Goal: Task Accomplishment & Management: Manage account settings

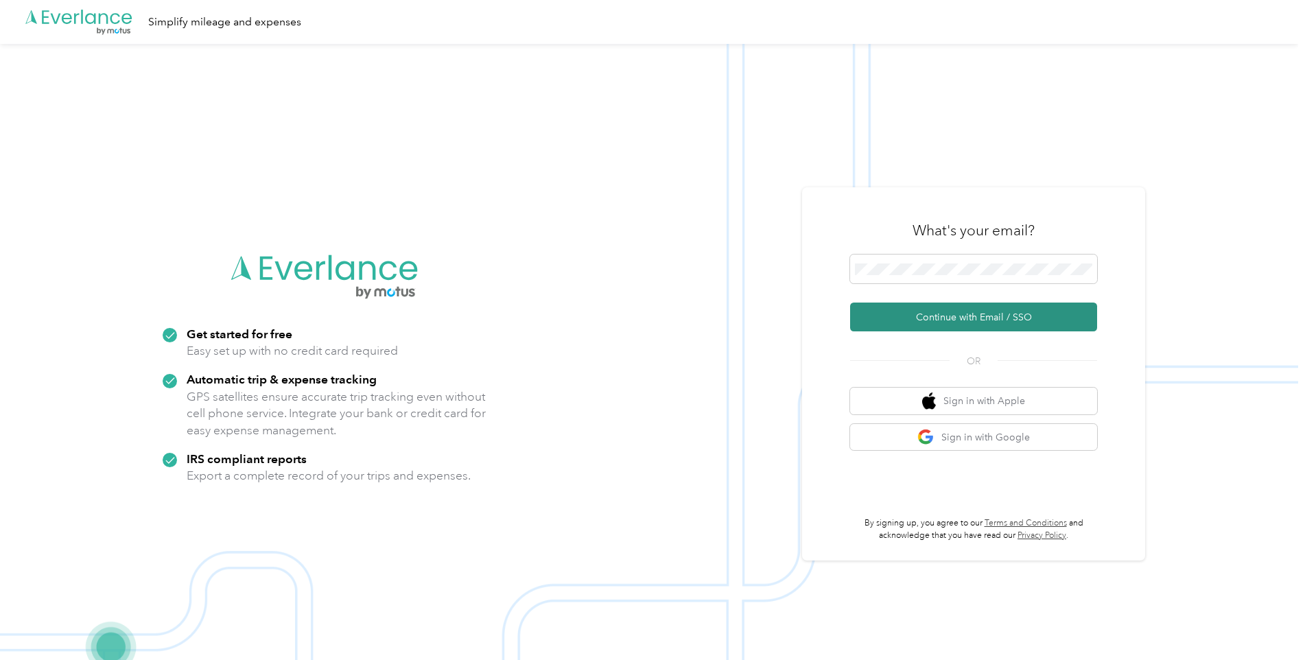
click at [985, 316] on button "Continue with Email / SSO" at bounding box center [973, 317] width 247 height 29
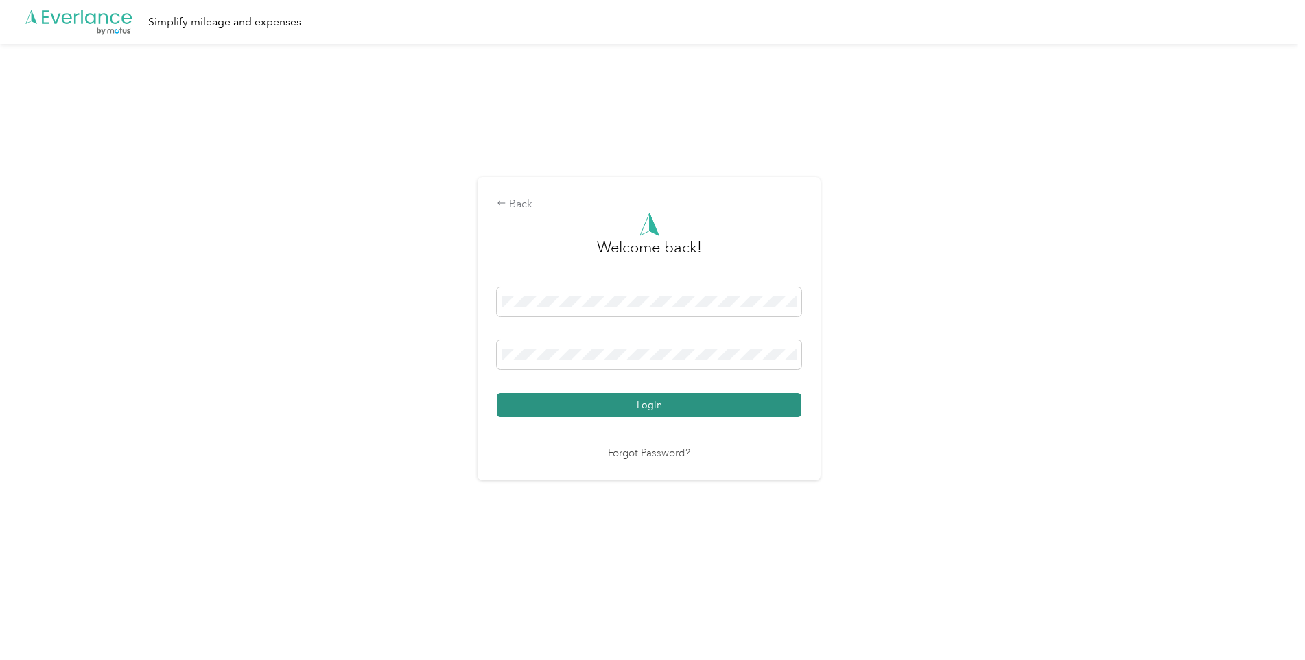
click at [634, 395] on button "Login" at bounding box center [649, 405] width 305 height 24
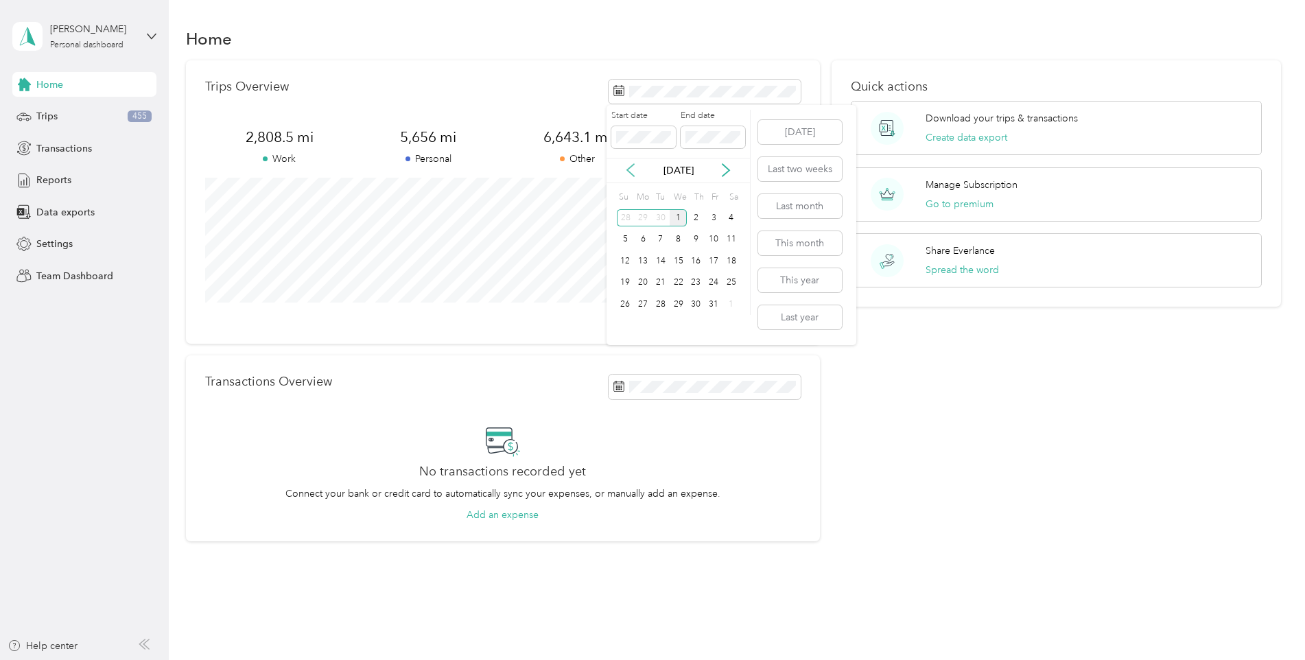
click at [631, 171] on icon at bounding box center [631, 170] width 14 height 14
click at [731, 166] on icon at bounding box center [726, 170] width 14 height 14
click at [801, 203] on button "Last month" at bounding box center [800, 206] width 84 height 24
click at [45, 124] on div "Trips 455" at bounding box center [84, 116] width 144 height 25
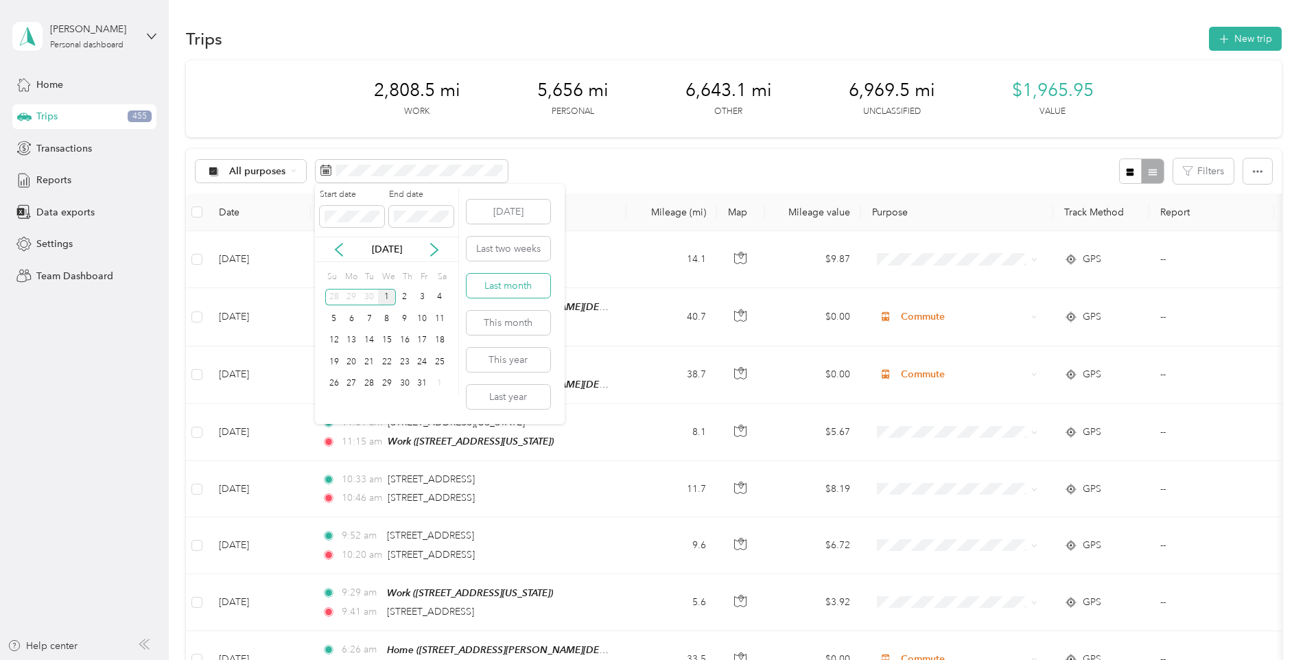
click at [515, 283] on button "Last month" at bounding box center [509, 286] width 84 height 24
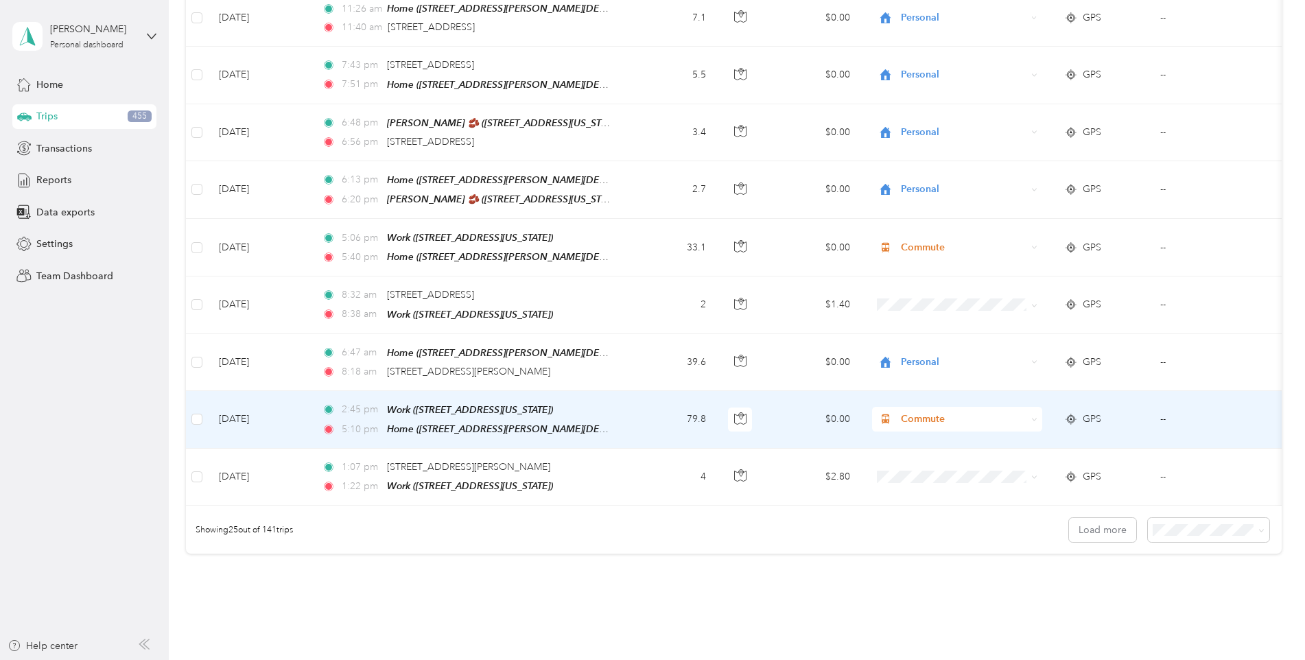
scroll to position [1230, 0]
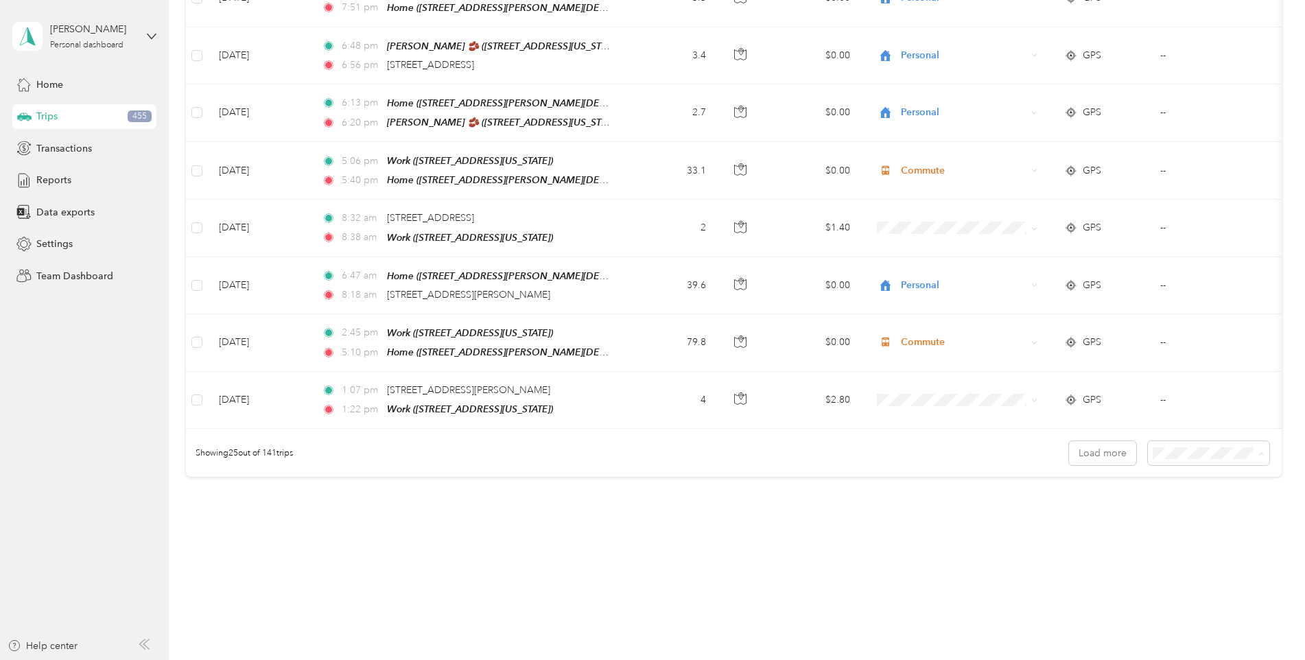
click at [1181, 515] on span "100 per load" at bounding box center [1182, 520] width 56 height 12
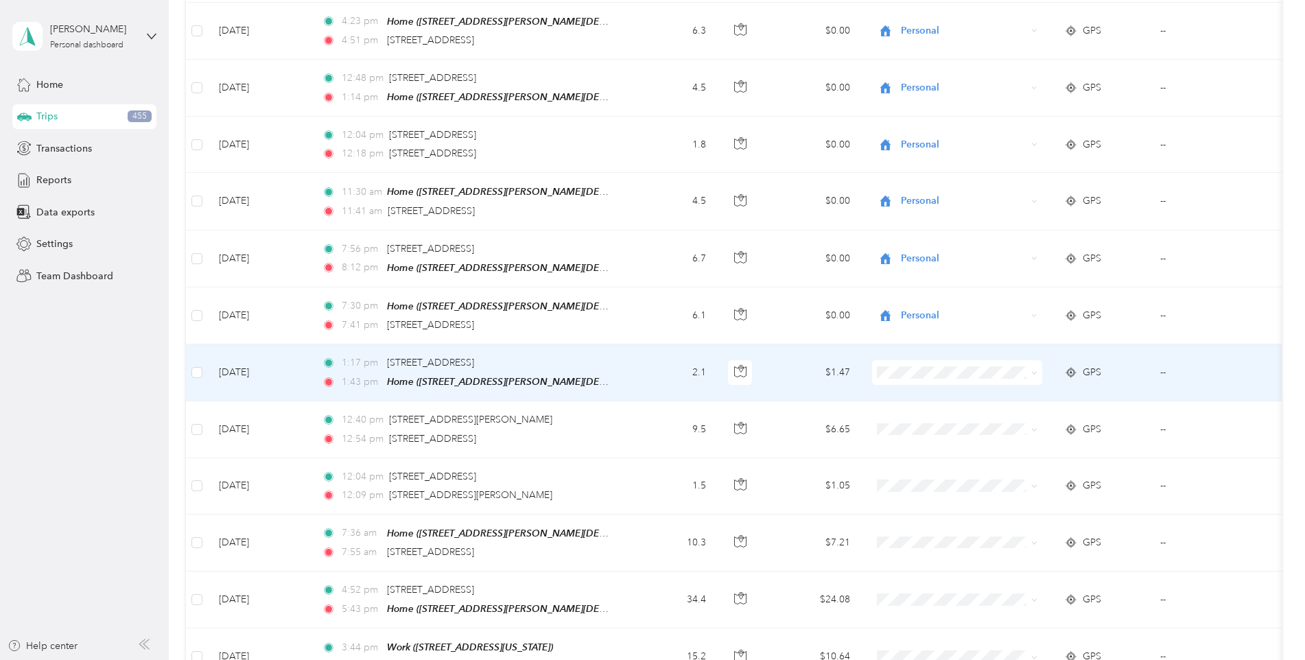
scroll to position [3151, 0]
